Goal: Transaction & Acquisition: Purchase product/service

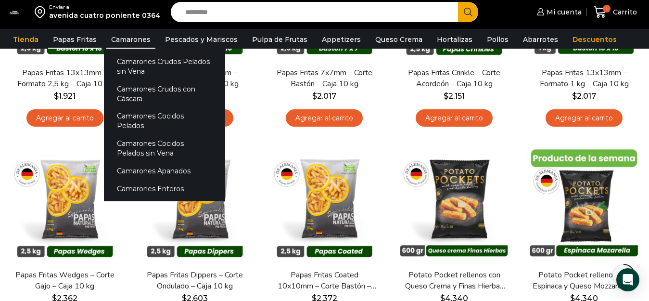
click at [118, 38] on link "Camarones" at bounding box center [130, 39] width 49 height 18
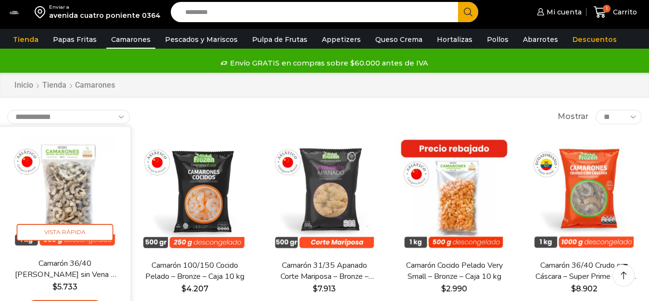
scroll to position [48, 0]
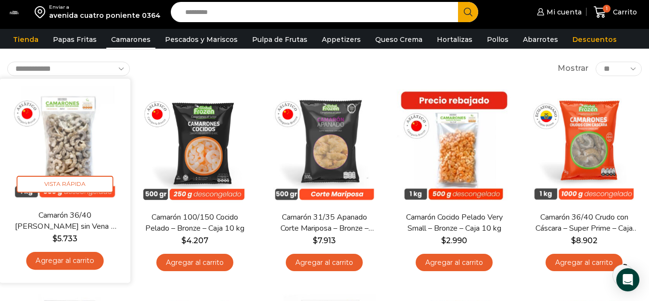
click at [86, 259] on link "Agregar al carrito" at bounding box center [65, 261] width 78 height 18
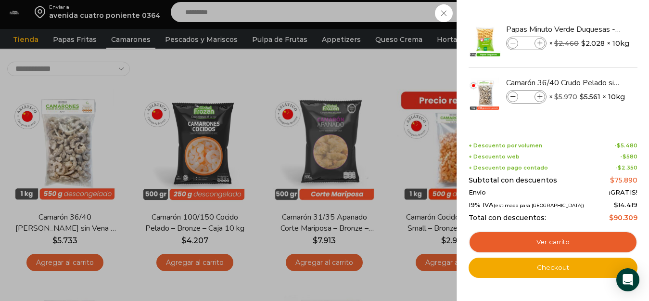
click at [592, 24] on div "2 Carrito 2 2 Shopping Cart *" at bounding box center [616, 12] width 48 height 23
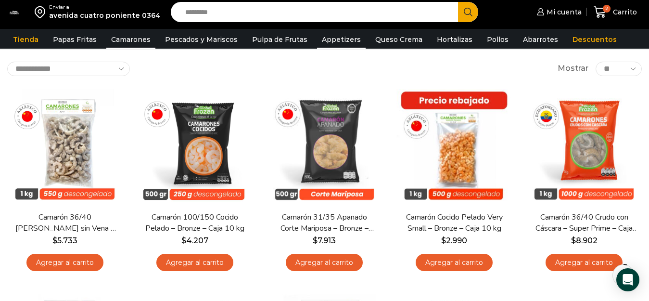
click at [329, 37] on link "Appetizers" at bounding box center [341, 39] width 49 height 18
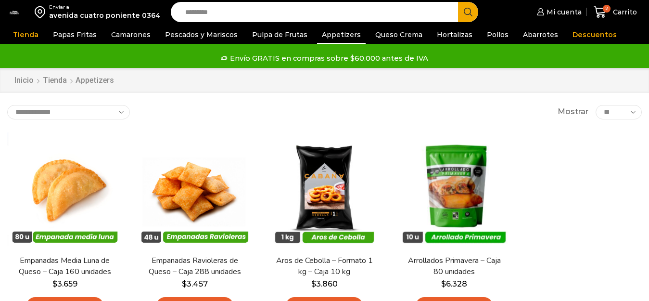
scroll to position [96, 0]
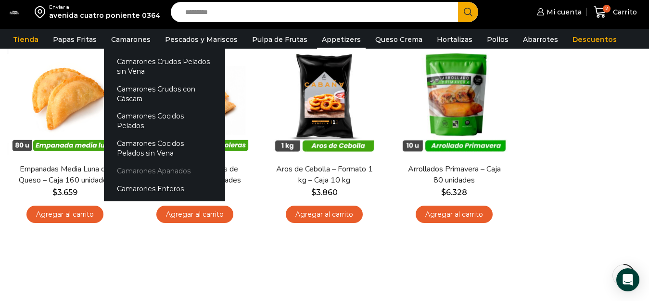
click at [143, 162] on link "Camarones Apanados" at bounding box center [164, 171] width 121 height 18
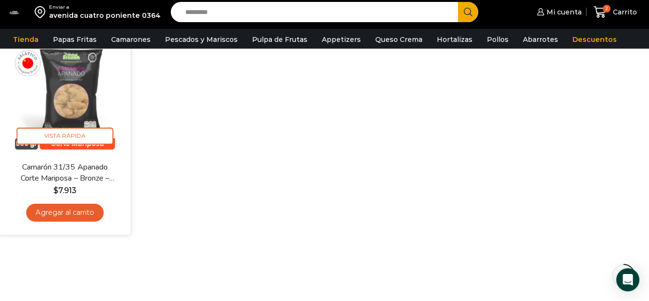
click at [77, 169] on link "Camarón 31/35 Apanado Corte Mariposa – Bronze – Caja 5 kg" at bounding box center [65, 172] width 104 height 23
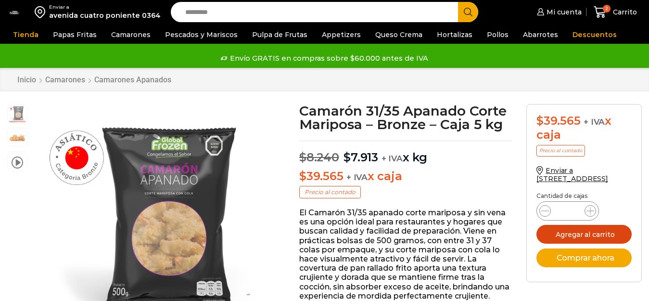
click at [590, 230] on button "Agregar al carrito" at bounding box center [584, 234] width 95 height 19
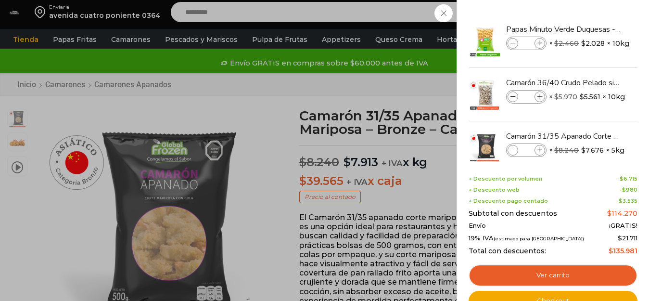
scroll to position [0, 0]
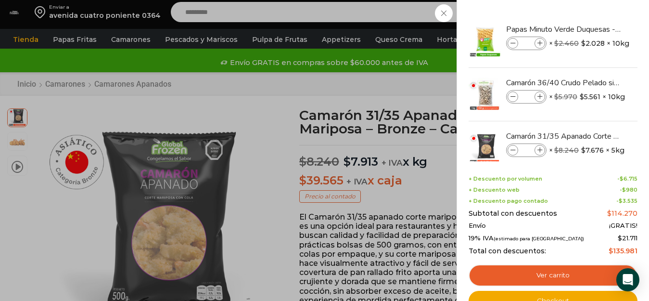
click at [592, 16] on div "3 Carrito 3 3 Shopping Cart *" at bounding box center [616, 12] width 48 height 23
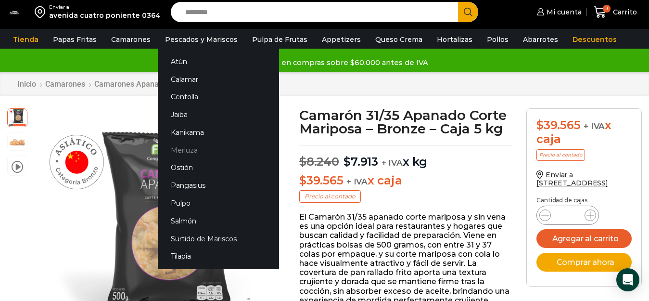
click at [184, 151] on link "Merluza" at bounding box center [218, 150] width 121 height 18
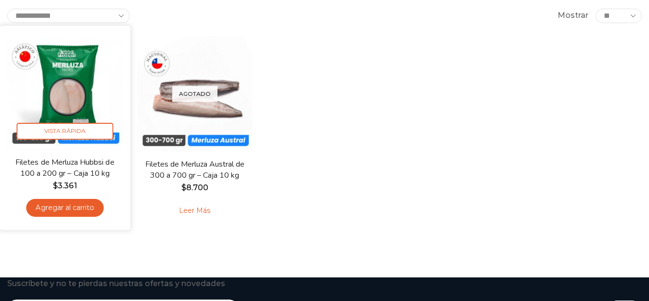
click at [75, 211] on link "Agregar al carrito" at bounding box center [65, 208] width 78 height 18
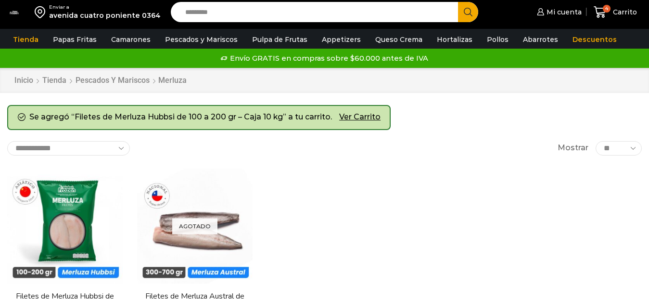
click at [206, 11] on input "Search input" at bounding box center [317, 12] width 273 height 20
type input "******"
click at [458, 2] on button "Search" at bounding box center [468, 12] width 20 height 20
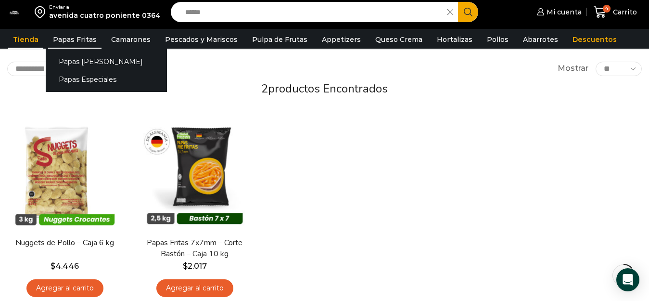
click at [71, 41] on link "Papas Fritas" at bounding box center [74, 39] width 53 height 18
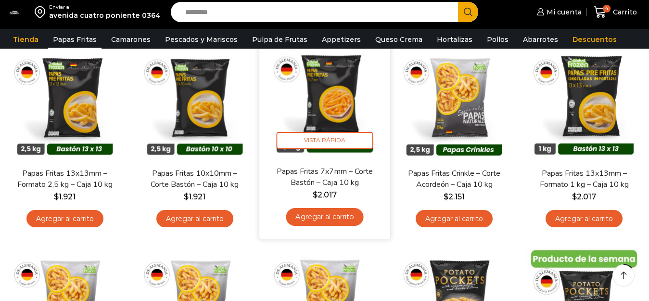
scroll to position [96, 0]
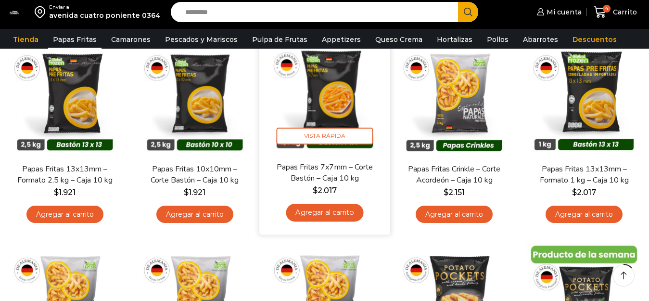
click at [330, 211] on link "Agregar al carrito" at bounding box center [325, 213] width 78 height 18
